Goal: Information Seeking & Learning: Learn about a topic

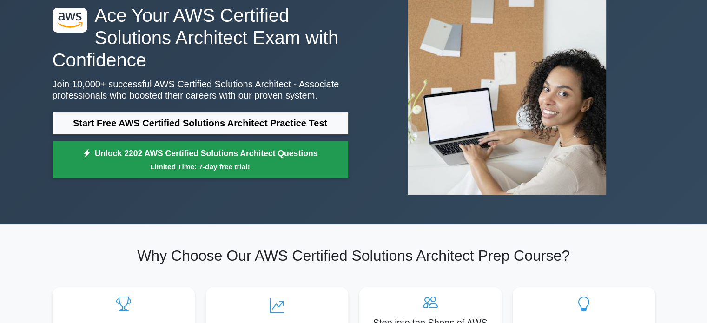
scroll to position [46, 0]
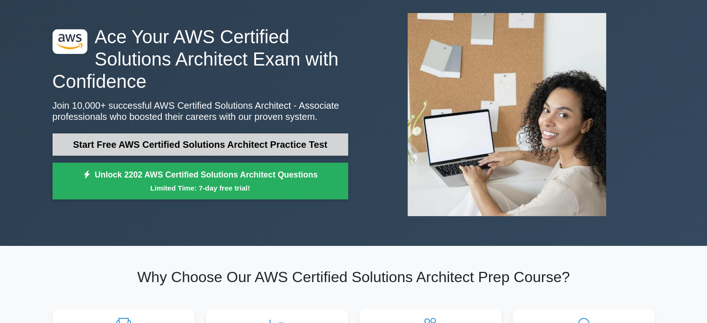
click at [247, 150] on link "Start Free AWS Certified Solutions Architect Practice Test" at bounding box center [201, 144] width 296 height 22
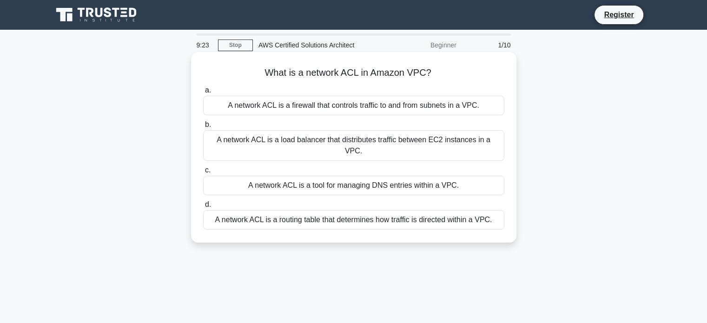
click at [286, 141] on div "A network ACL is a load balancer that distributes traffic between EC2 instances…" at bounding box center [353, 145] width 301 height 31
click at [203, 128] on input "b. A network ACL is a load balancer that distributes traffic between EC2 instan…" at bounding box center [203, 125] width 0 height 6
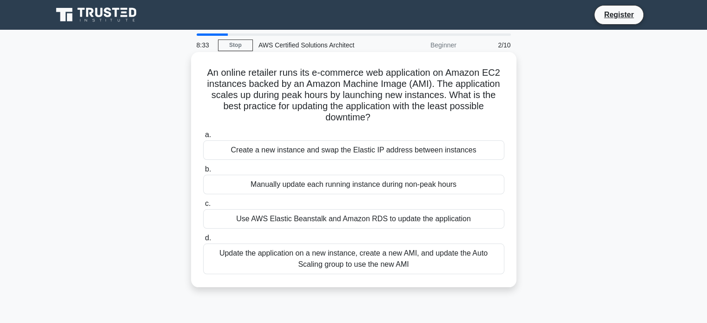
click at [339, 259] on div "Update the application on a new instance, create a new AMI, and update the Auto…" at bounding box center [353, 259] width 301 height 31
click at [203, 241] on input "d. Update the application on a new instance, create a new AMI, and update the A…" at bounding box center [203, 238] width 0 height 6
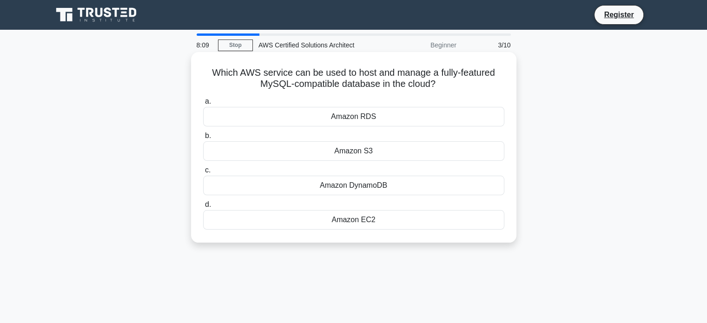
click at [360, 220] on div "Amazon EC2" at bounding box center [353, 220] width 301 height 20
click at [203, 208] on input "d. Amazon EC2" at bounding box center [203, 205] width 0 height 6
click at [392, 144] on div "Amazon S3" at bounding box center [353, 151] width 301 height 20
click at [203, 139] on input "b. Amazon S3" at bounding box center [203, 136] width 0 height 6
click at [392, 149] on div "AWS CloudFormation" at bounding box center [353, 151] width 301 height 20
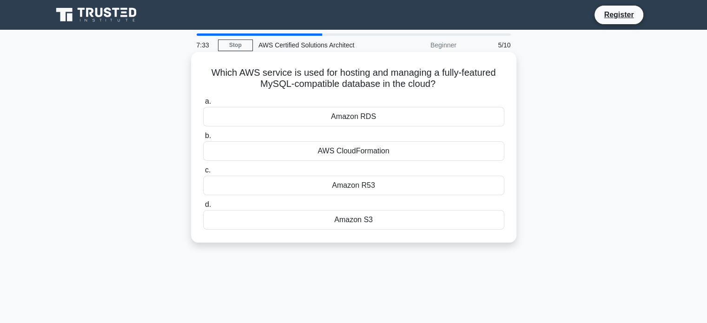
click at [203, 139] on input "b. AWS CloudFormation" at bounding box center [203, 136] width 0 height 6
click at [380, 189] on div "AWS IAM" at bounding box center [353, 186] width 301 height 20
click at [203, 173] on input "c. AWS IAM" at bounding box center [203, 170] width 0 height 6
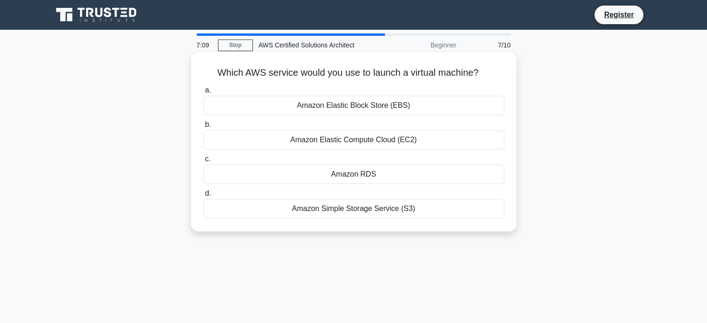
click at [350, 211] on div "Amazon Simple Storage Service (S3)" at bounding box center [353, 209] width 301 height 20
click at [203, 197] on input "d. Amazon Simple Storage Service (S3)" at bounding box center [203, 194] width 0 height 6
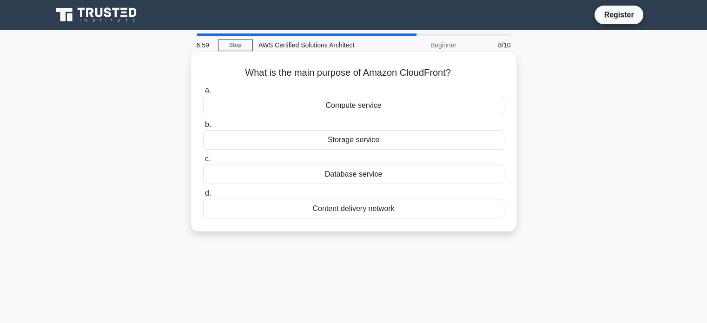
click at [353, 139] on div "Storage service" at bounding box center [353, 140] width 301 height 20
click at [203, 128] on input "b. Storage service" at bounding box center [203, 125] width 0 height 6
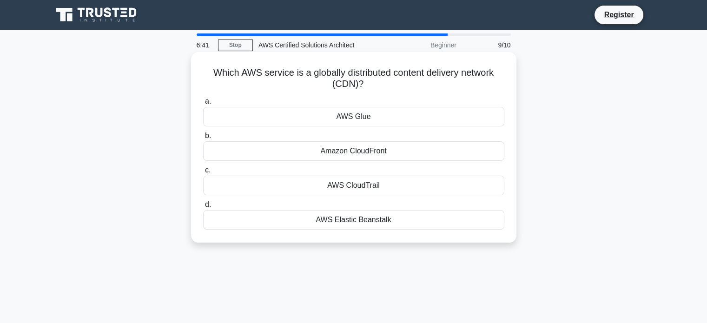
click at [379, 152] on div "Amazon CloudFront" at bounding box center [353, 151] width 301 height 20
click at [203, 139] on input "b. Amazon CloudFront" at bounding box center [203, 136] width 0 height 6
click at [388, 223] on div "Amazon SNS" at bounding box center [353, 220] width 301 height 20
click at [203, 208] on input "d. Amazon SNS" at bounding box center [203, 205] width 0 height 6
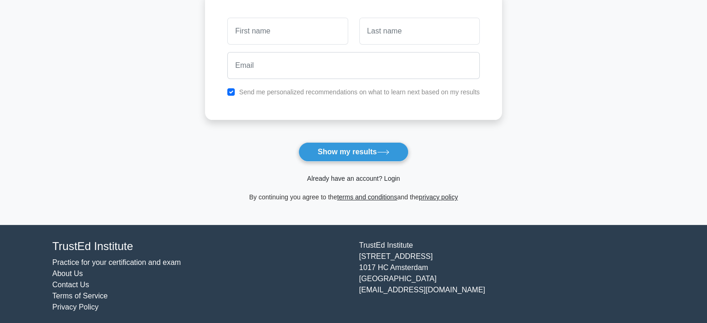
scroll to position [93, 0]
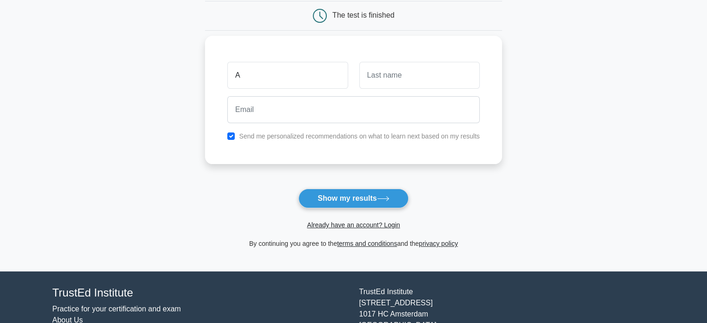
type input "Archana"
click at [395, 71] on input "text" at bounding box center [419, 75] width 120 height 27
type input "M"
click at [321, 123] on div at bounding box center [354, 110] width 264 height 34
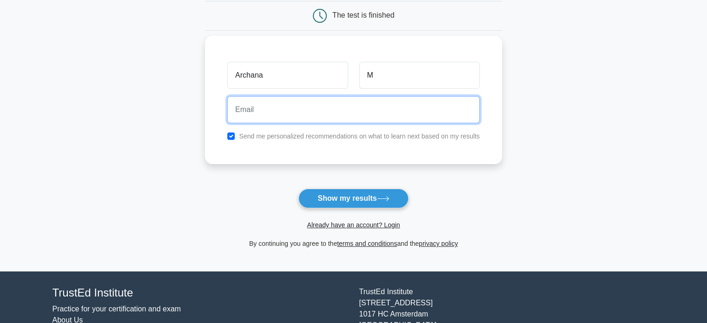
click at [322, 113] on input "email" at bounding box center [353, 109] width 252 height 27
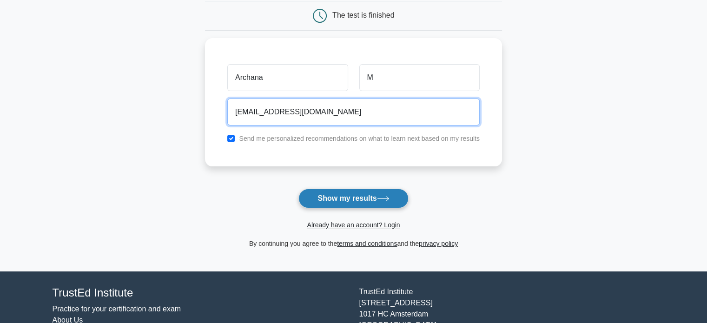
type input "archana.marilingappa@gmail.com"
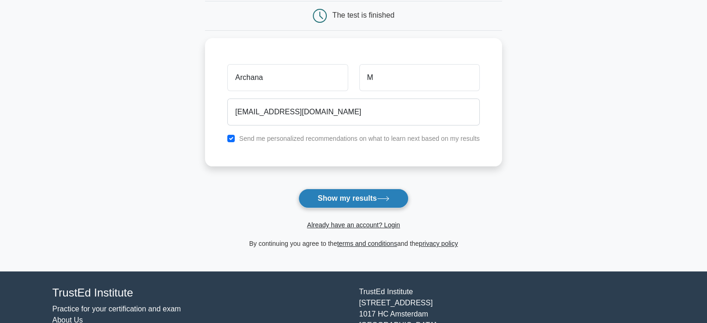
click at [359, 201] on button "Show my results" at bounding box center [354, 199] width 110 height 20
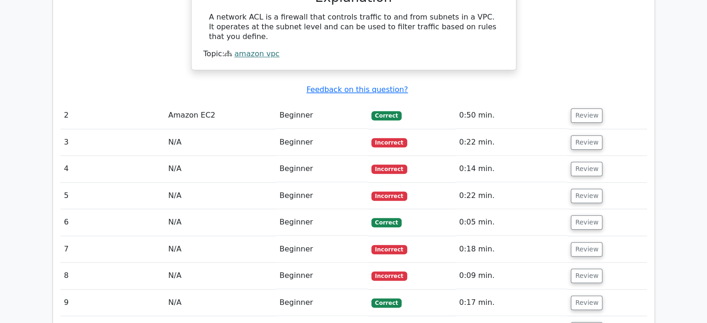
scroll to position [930, 0]
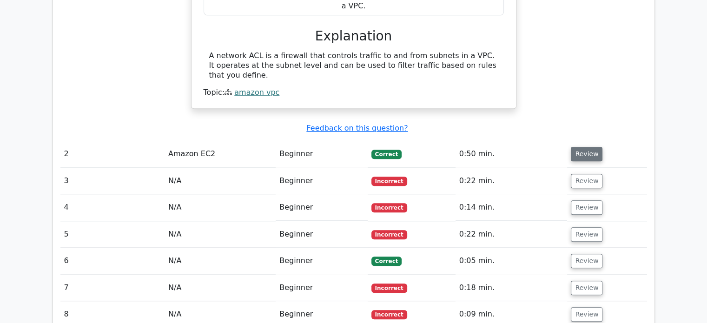
click at [585, 147] on button "Review" at bounding box center [587, 154] width 32 height 14
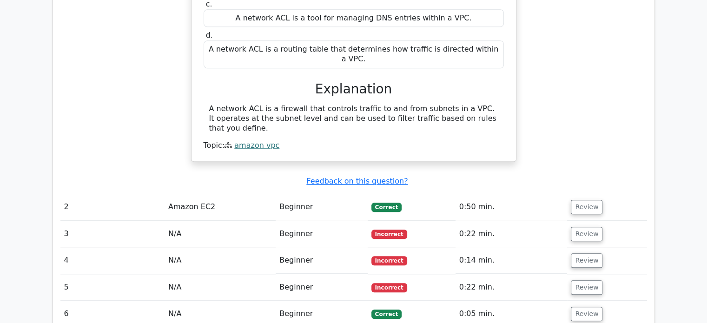
scroll to position [883, 0]
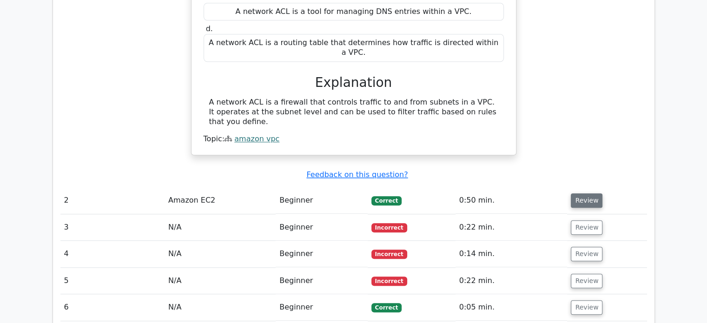
click at [577, 193] on button "Review" at bounding box center [587, 200] width 32 height 14
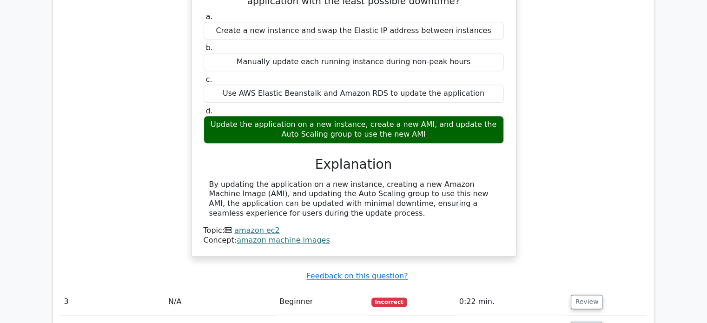
scroll to position [1348, 0]
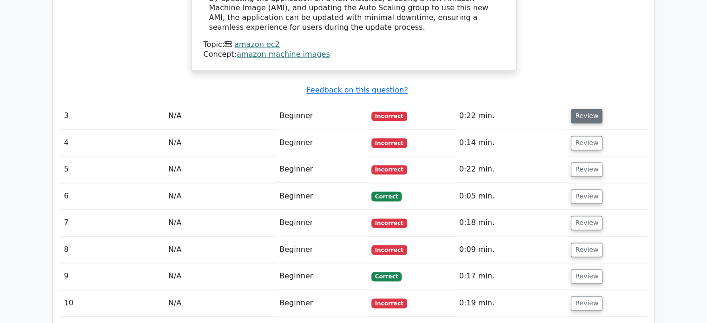
click at [581, 109] on button "Review" at bounding box center [587, 116] width 32 height 14
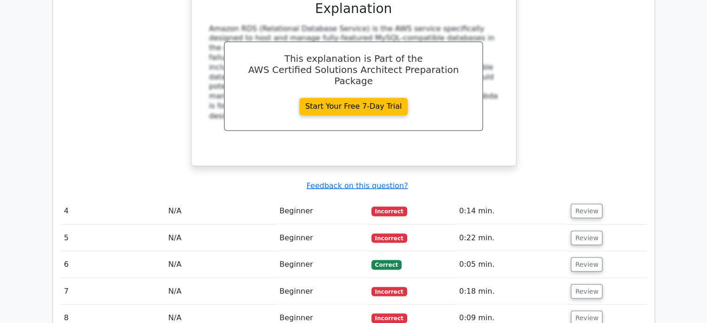
scroll to position [1674, 0]
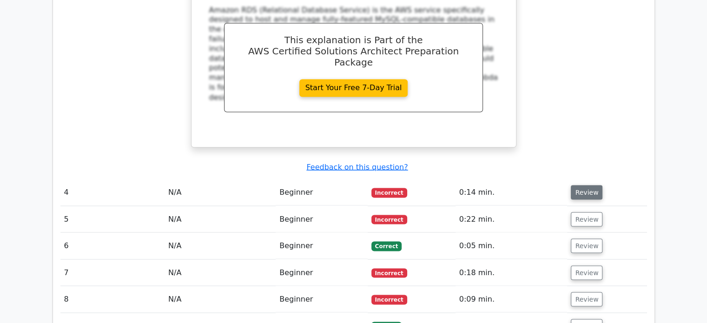
click at [577, 185] on button "Review" at bounding box center [587, 192] width 32 height 14
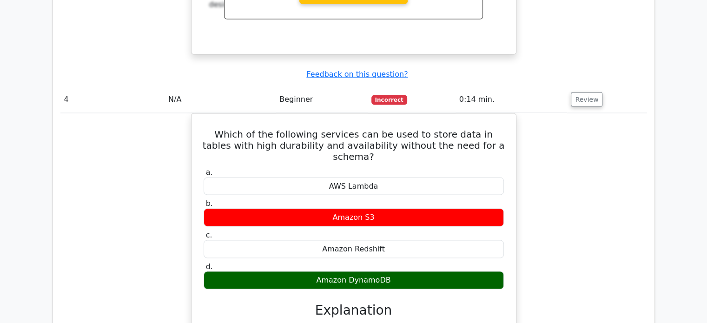
scroll to position [1767, 0]
click at [575, 92] on button "Review" at bounding box center [587, 99] width 32 height 14
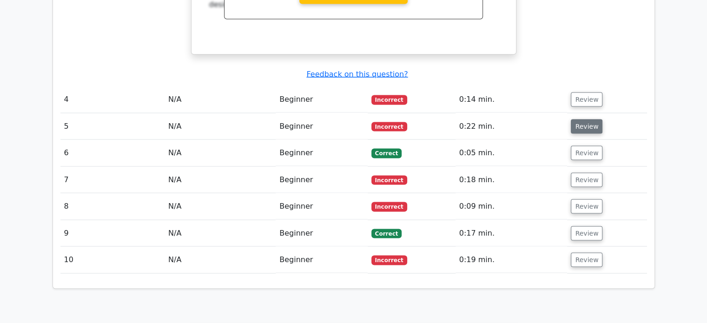
click at [585, 119] on button "Review" at bounding box center [587, 126] width 32 height 14
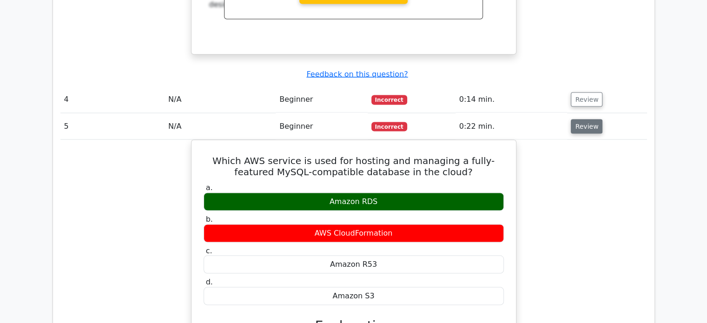
click at [588, 119] on button "Review" at bounding box center [587, 126] width 32 height 14
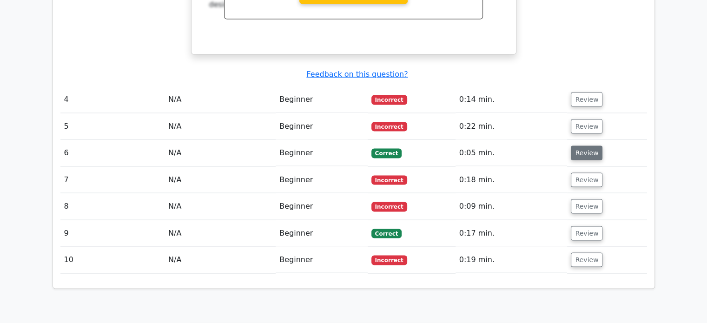
click at [583, 146] on button "Review" at bounding box center [587, 153] width 32 height 14
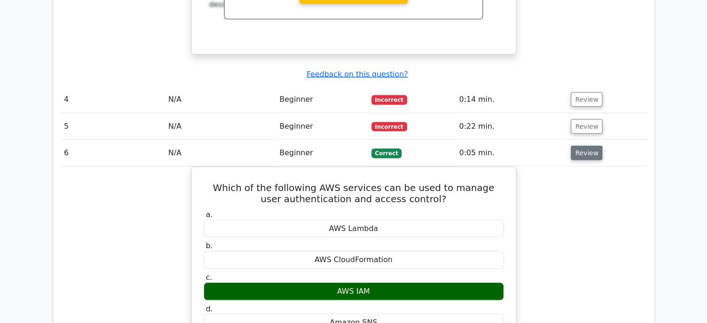
click at [583, 146] on button "Review" at bounding box center [587, 153] width 32 height 14
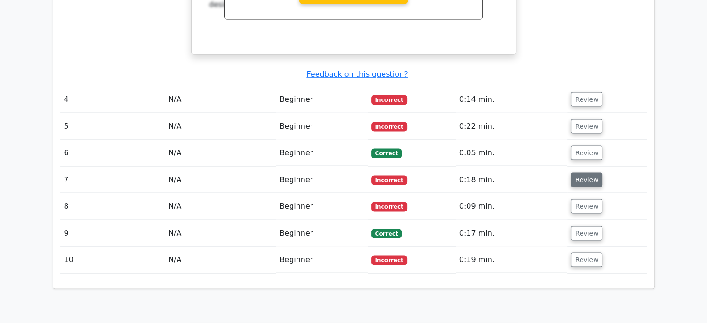
click at [580, 173] on button "Review" at bounding box center [587, 180] width 32 height 14
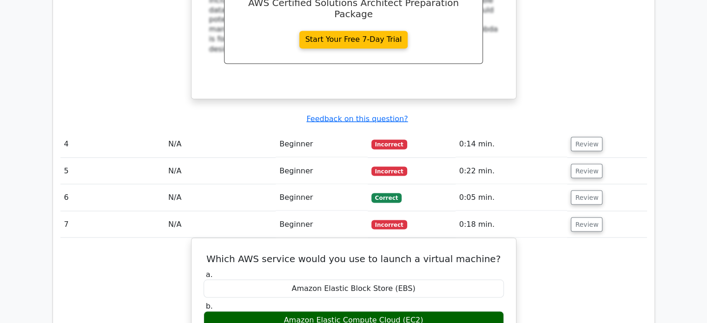
scroll to position [1720, 0]
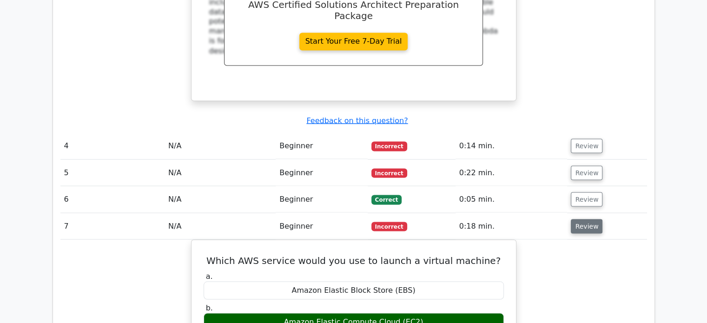
click at [588, 219] on button "Review" at bounding box center [587, 226] width 32 height 14
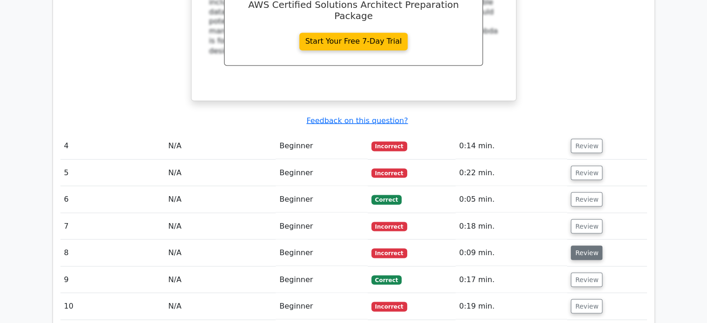
click at [580, 246] on button "Review" at bounding box center [587, 253] width 32 height 14
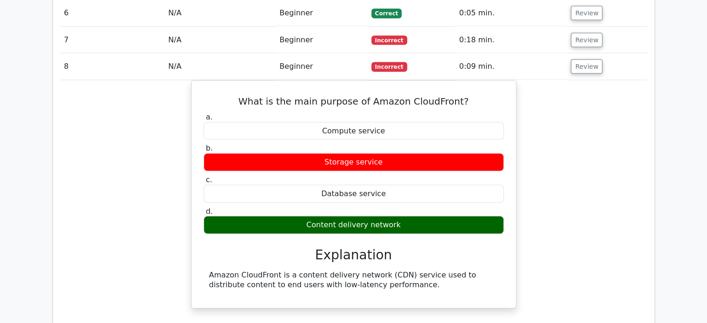
scroll to position [1860, 0]
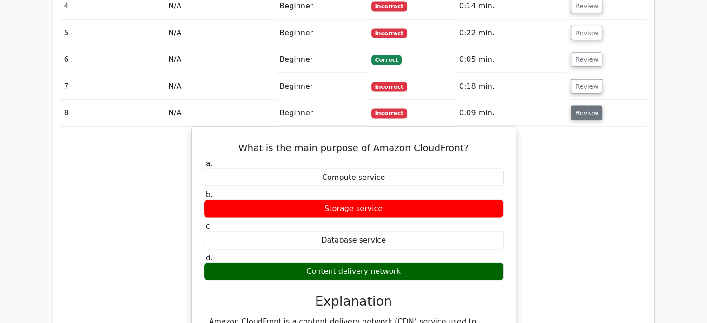
click at [579, 106] on button "Review" at bounding box center [587, 113] width 32 height 14
click at [591, 106] on button "Review" at bounding box center [587, 113] width 32 height 14
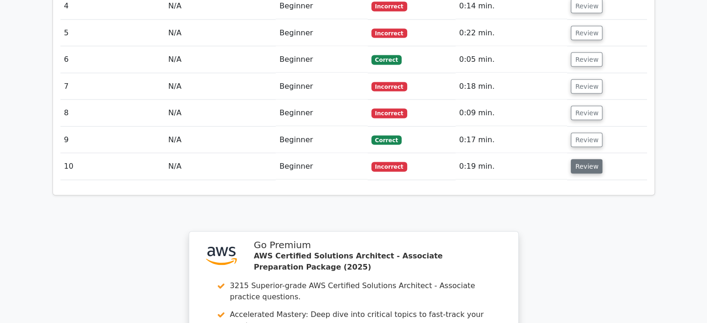
click at [586, 159] on button "Review" at bounding box center [587, 166] width 32 height 14
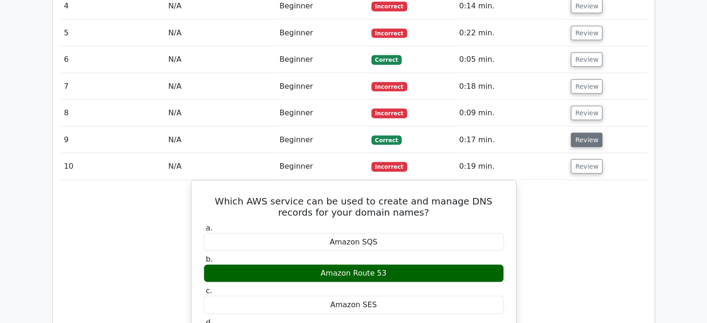
click at [581, 133] on button "Review" at bounding box center [587, 140] width 32 height 14
click at [580, 133] on button "Review" at bounding box center [587, 140] width 32 height 14
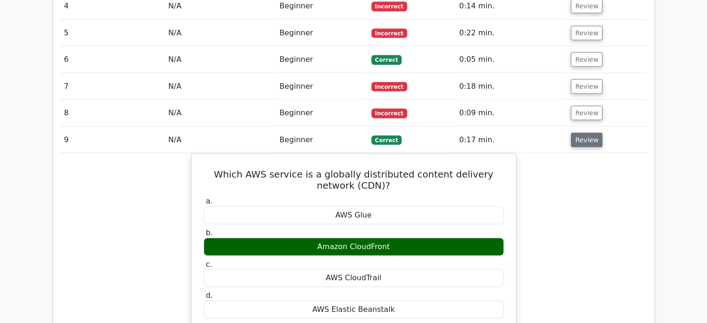
click at [579, 133] on button "Review" at bounding box center [587, 140] width 32 height 14
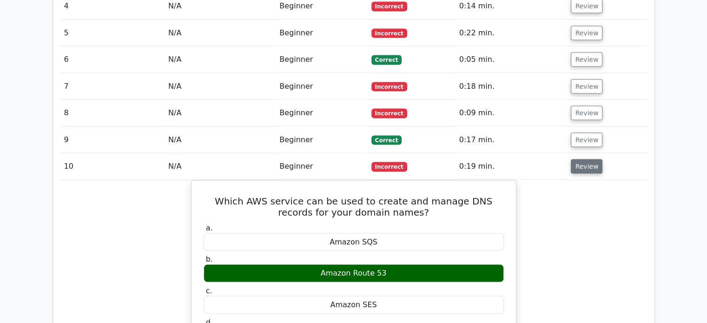
click at [577, 159] on button "Review" at bounding box center [587, 166] width 32 height 14
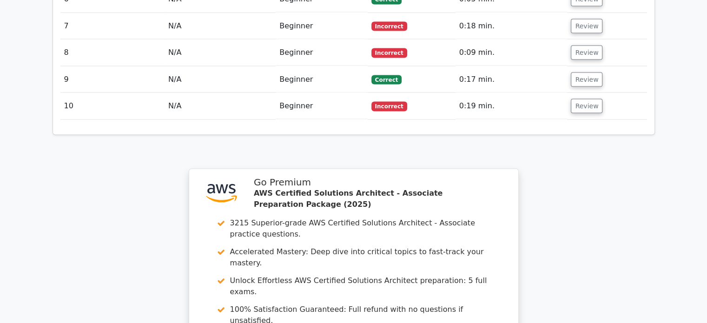
scroll to position [1906, 0]
